Goal: Task Accomplishment & Management: Complete application form

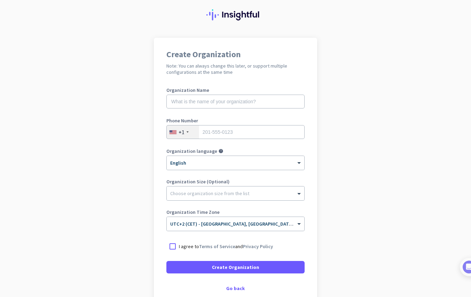
scroll to position [19, 0]
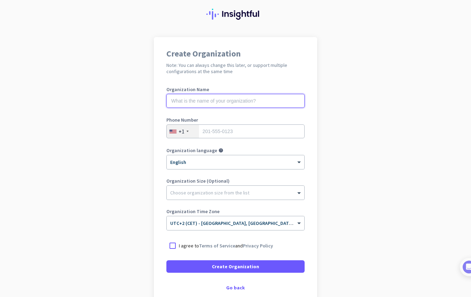
click at [247, 104] on input "text" at bounding box center [235, 101] width 138 height 14
type input "[PERSON_NAME]"
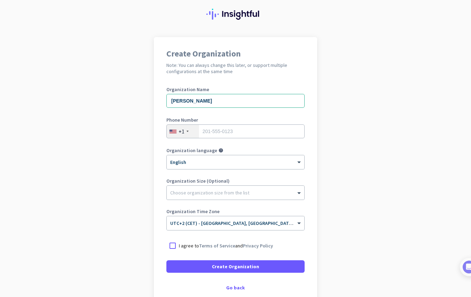
click at [182, 132] on div "+1" at bounding box center [181, 131] width 6 height 7
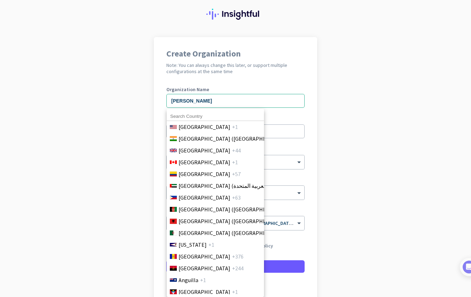
click at [185, 117] on input at bounding box center [215, 116] width 97 height 9
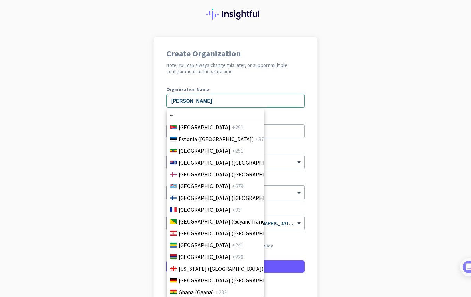
scroll to position [863, 0]
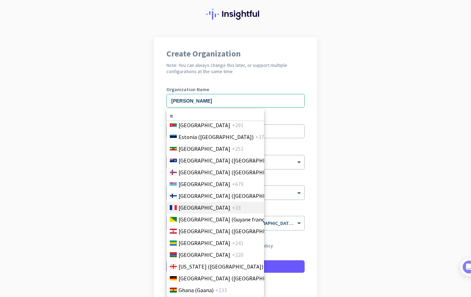
type input "fr"
click at [189, 209] on span "[GEOGRAPHIC_DATA]" at bounding box center [204, 208] width 52 height 8
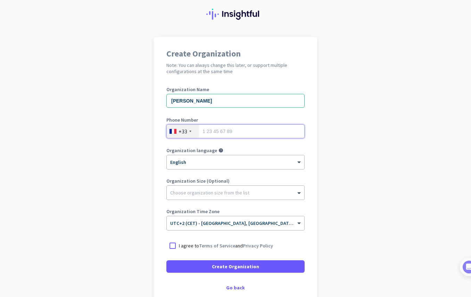
click at [212, 134] on input "tel" at bounding box center [235, 132] width 138 height 14
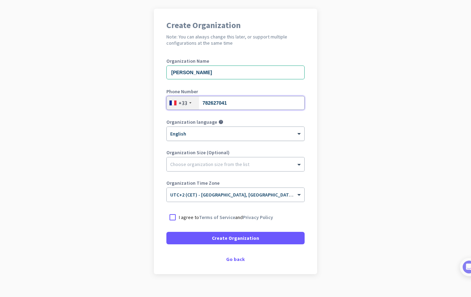
scroll to position [59, 0]
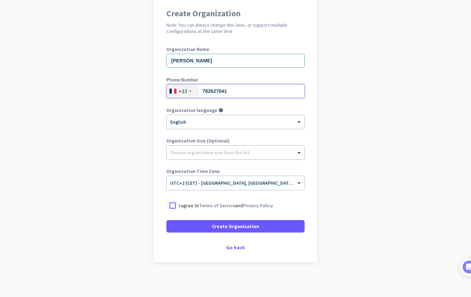
type input "782627041"
click at [173, 210] on div at bounding box center [172, 206] width 12 height 12
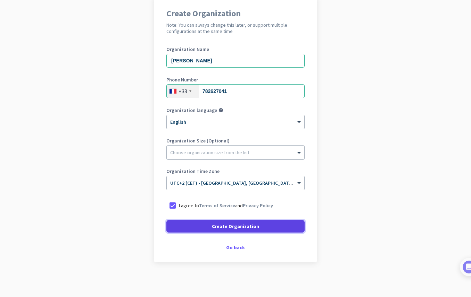
click at [186, 224] on span at bounding box center [235, 226] width 138 height 17
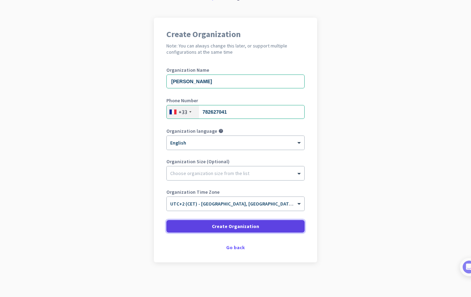
scroll to position [39, 0]
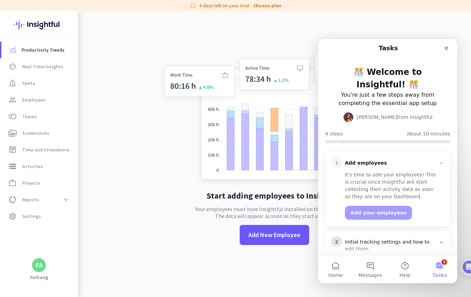
scroll to position [11, 0]
